Goal: Transaction & Acquisition: Purchase product/service

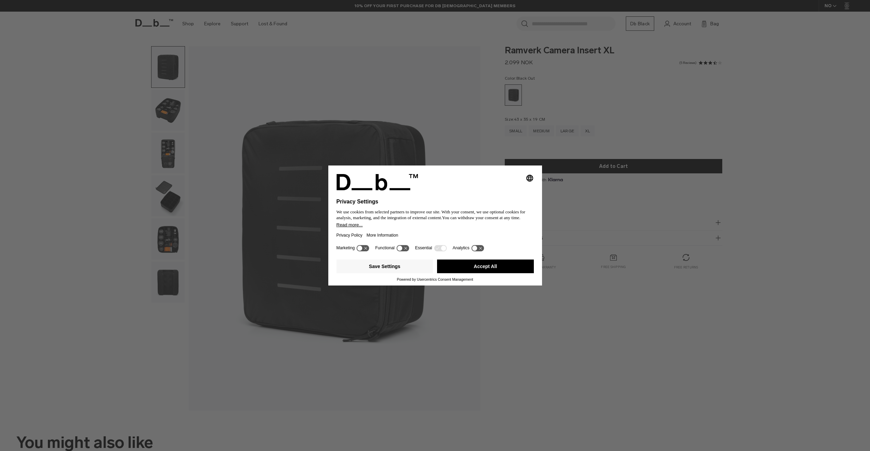
click at [485, 269] on button "Accept All" at bounding box center [485, 267] width 97 height 14
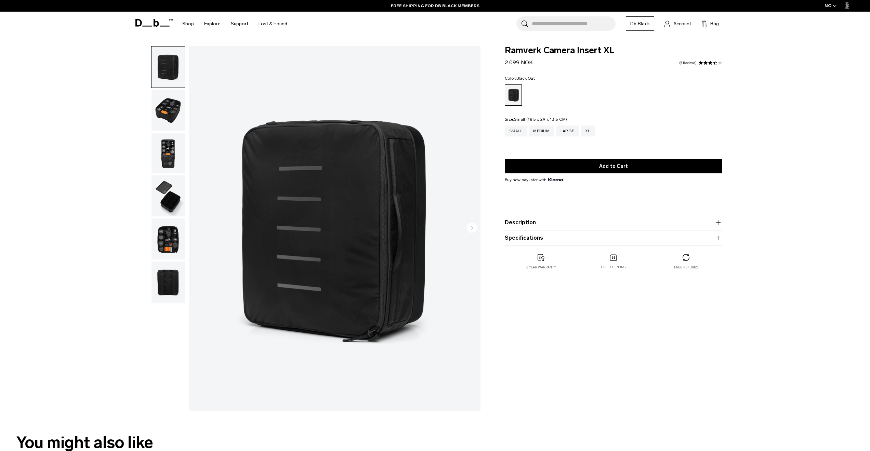
click at [511, 134] on div "Small" at bounding box center [516, 131] width 22 height 11
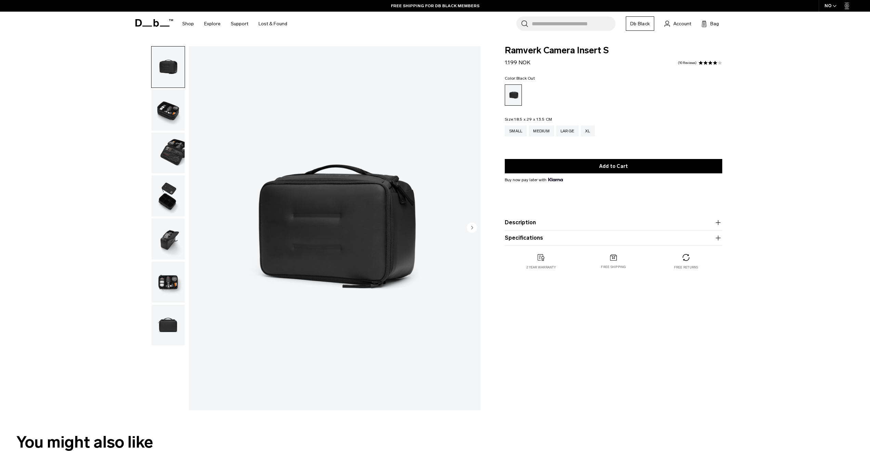
click at [175, 107] on img "button" at bounding box center [168, 110] width 33 height 41
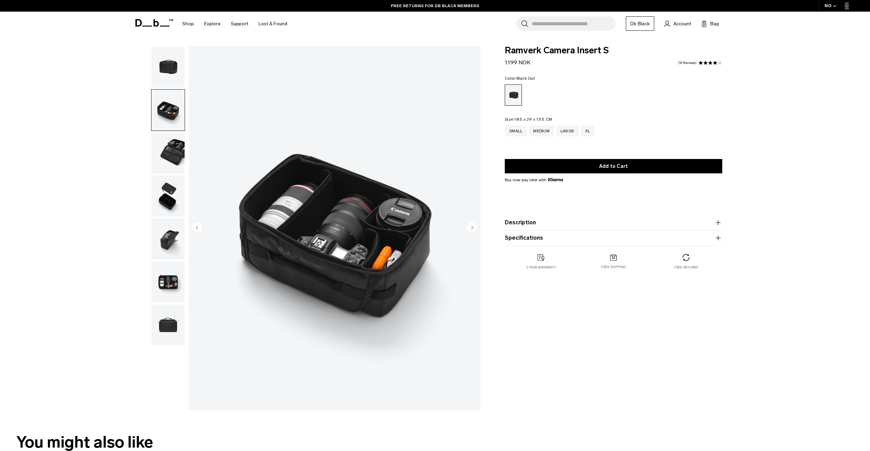
click at [345, 210] on img "2 / 7" at bounding box center [335, 228] width 292 height 364
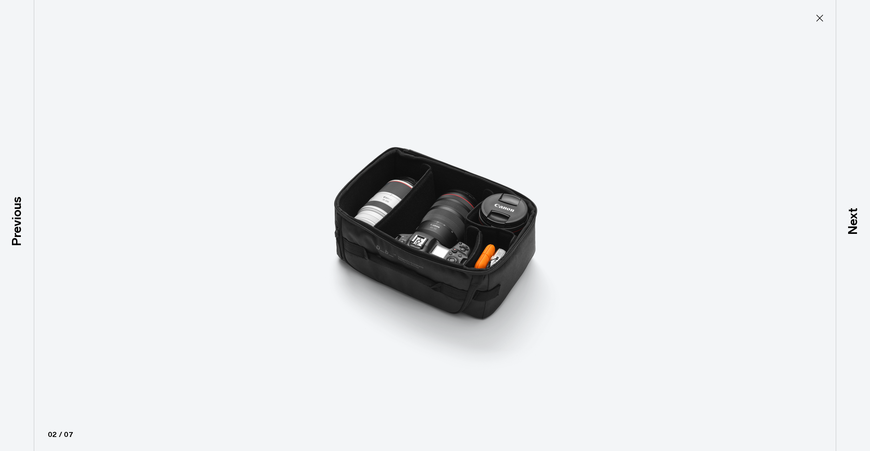
click at [375, 212] on img at bounding box center [435, 225] width 308 height 451
click at [817, 18] on icon at bounding box center [820, 18] width 11 height 11
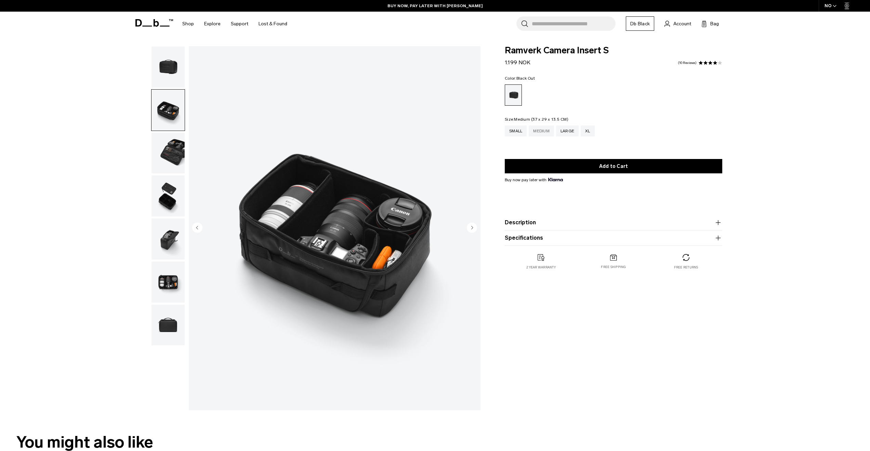
click at [544, 133] on div "Medium" at bounding box center [541, 131] width 25 height 11
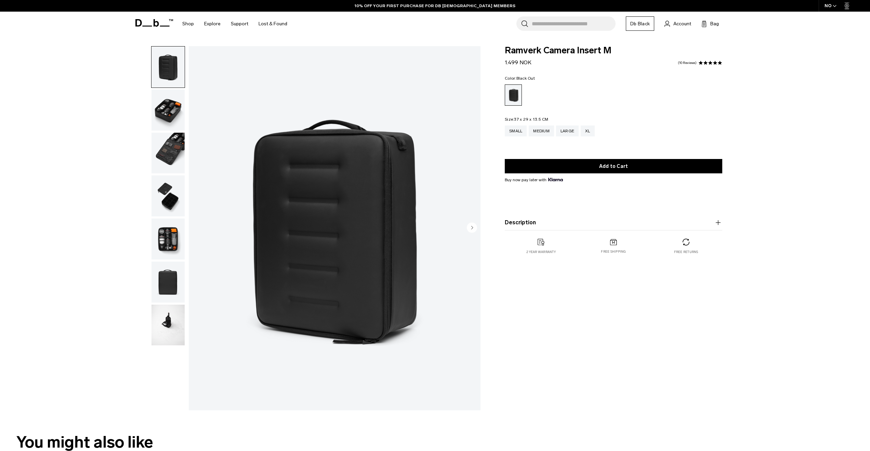
click at [169, 115] on img "button" at bounding box center [168, 110] width 33 height 41
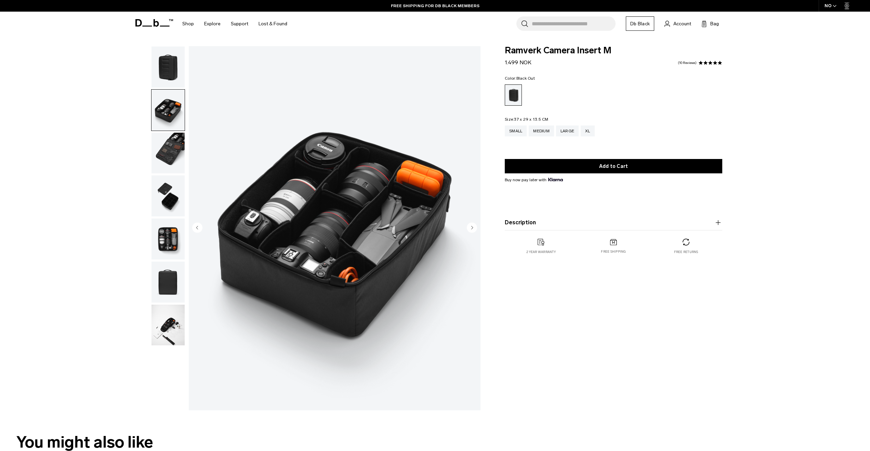
click at [171, 78] on img "button" at bounding box center [168, 67] width 33 height 41
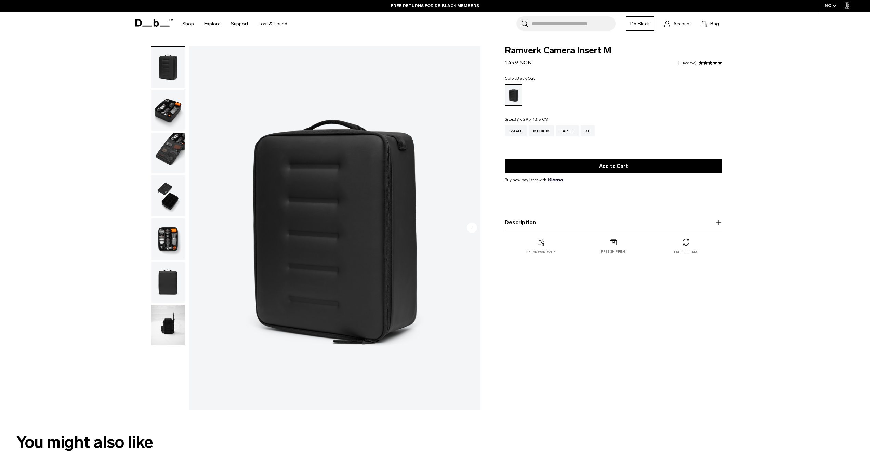
click at [173, 144] on img "button" at bounding box center [168, 153] width 33 height 41
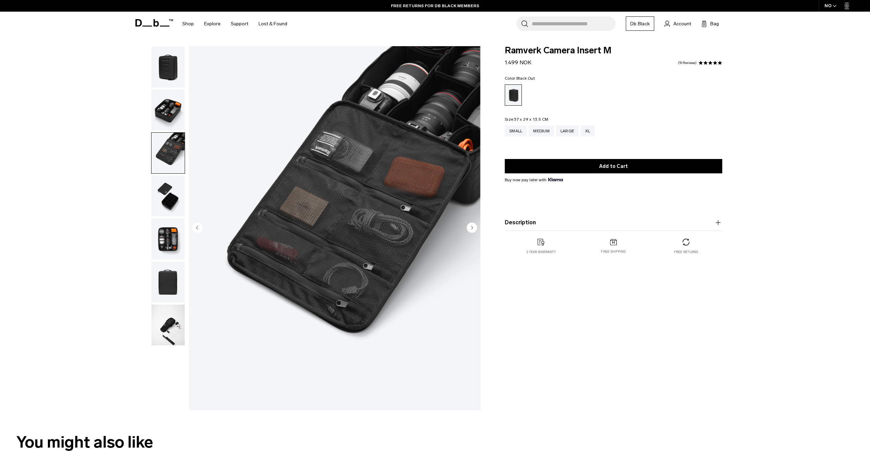
click at [172, 190] on img "button" at bounding box center [168, 195] width 33 height 41
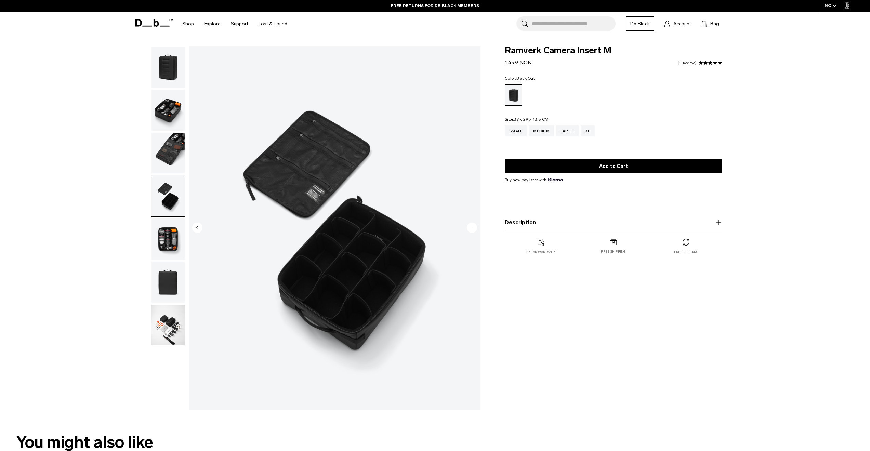
click at [172, 234] on img "button" at bounding box center [168, 239] width 33 height 41
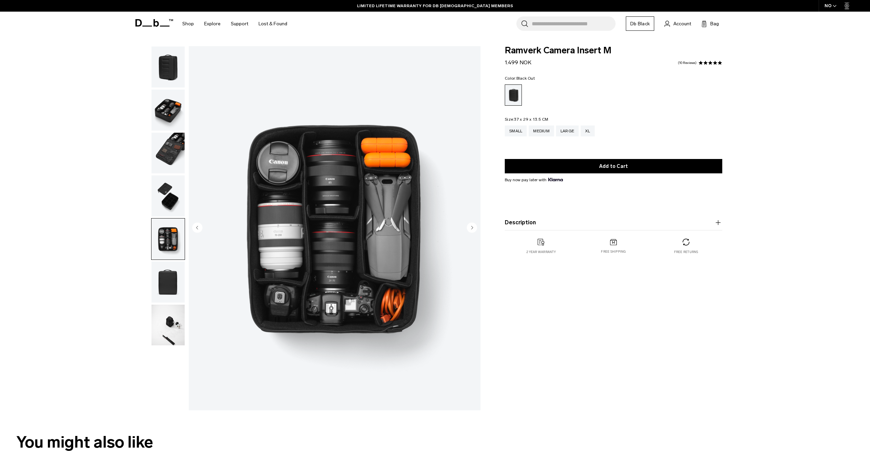
click at [168, 286] on img "button" at bounding box center [168, 282] width 33 height 41
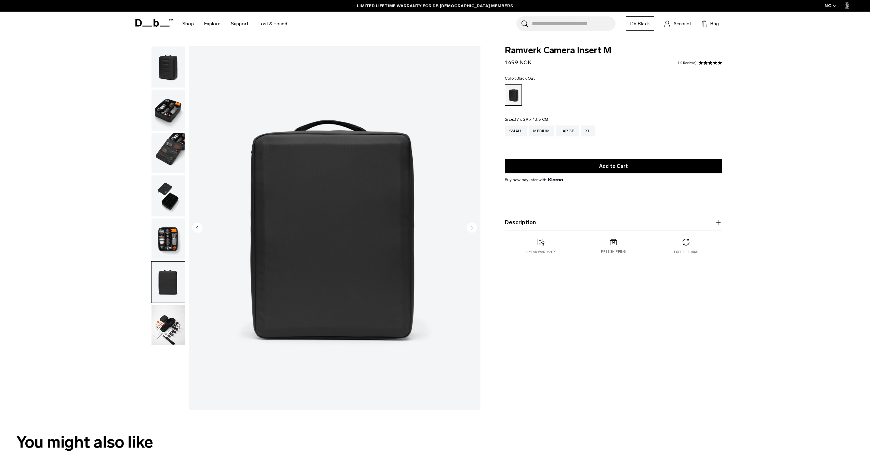
click at [174, 315] on img "button" at bounding box center [168, 325] width 33 height 41
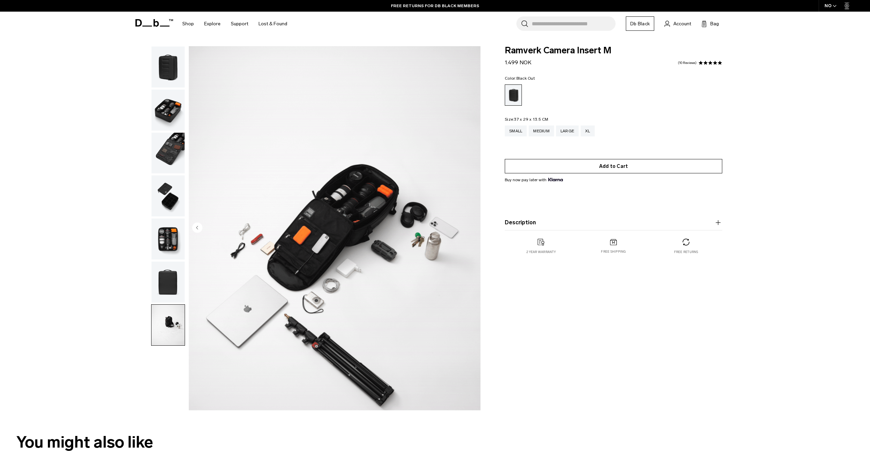
click at [598, 169] on button "Add to Cart" at bounding box center [614, 166] width 218 height 14
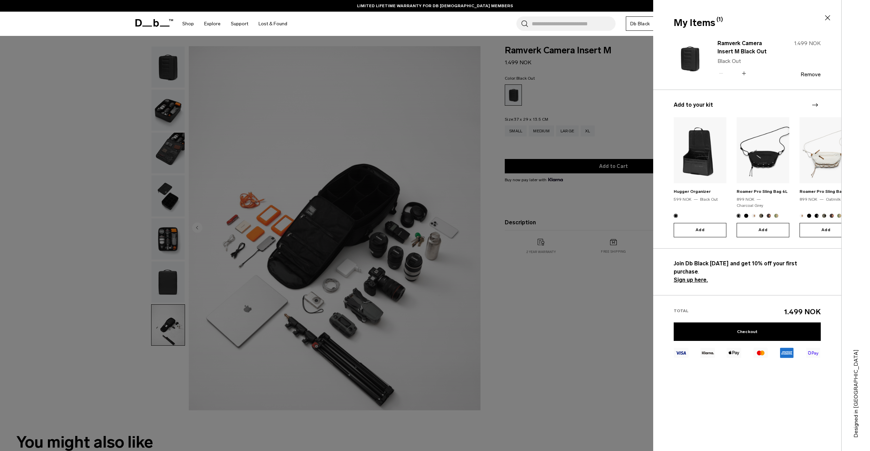
click at [504, 137] on div at bounding box center [435, 225] width 870 height 451
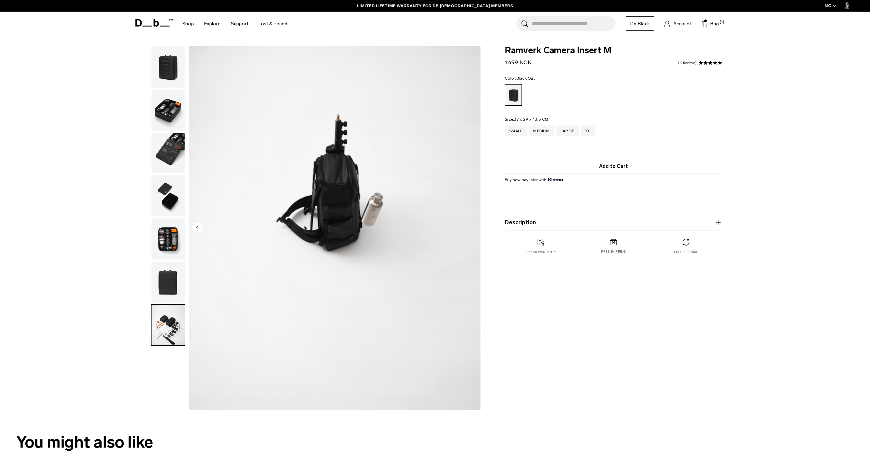
click at [592, 168] on button "Add to Cart" at bounding box center [614, 166] width 218 height 14
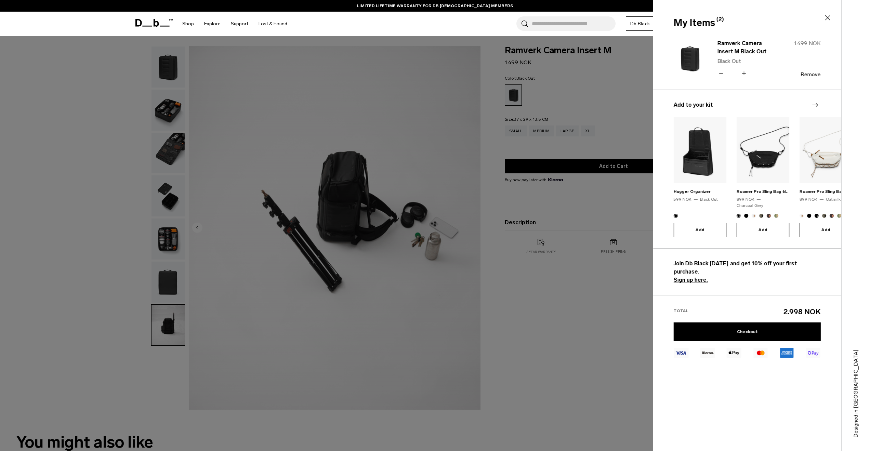
click at [721, 73] on icon at bounding box center [721, 73] width 6 height 10
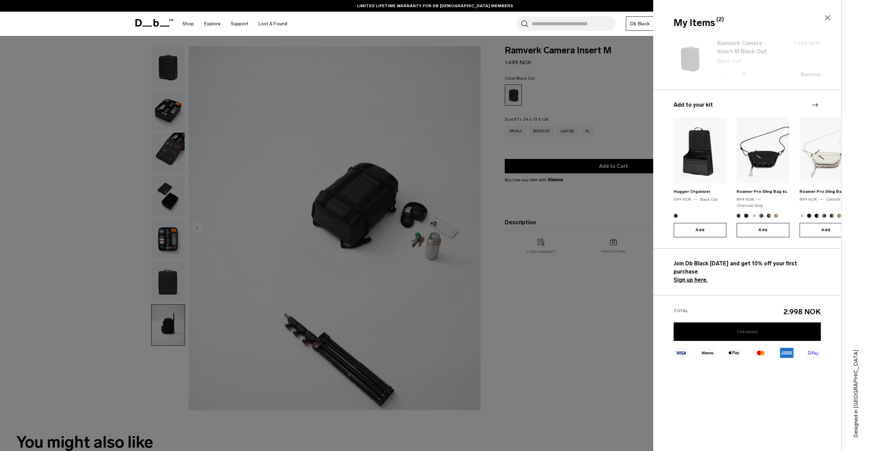
click at [748, 323] on link "Checkout" at bounding box center [747, 332] width 147 height 18
